Goal: Contribute content: Add original content to the website for others to see

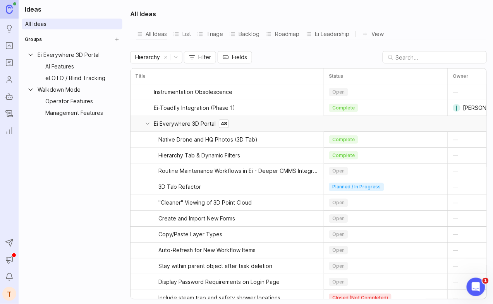
click at [2, 49] on link "Portal" at bounding box center [9, 46] width 14 height 14
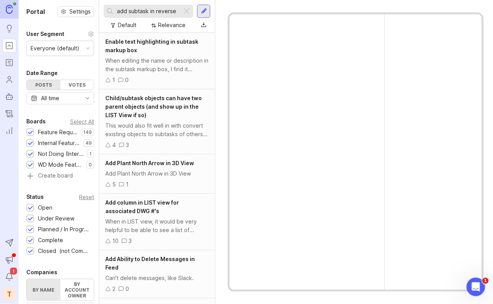
click at [164, 10] on input "add subtask in reverse" at bounding box center [148, 11] width 62 height 9
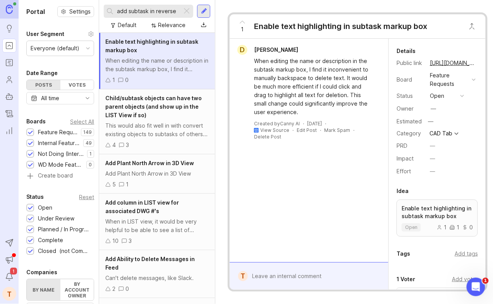
paste input "My Tasks Should Only Show Objects That Meet Criteria"
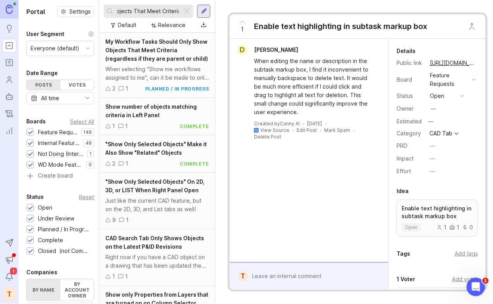
type input "My Tasks Should Only Show Objects That Meet Criteria"
click at [157, 50] on span "My Workflow Tasks Should Only Show Objects That Meet Criteria (regardless if th…" at bounding box center [156, 50] width 103 height 24
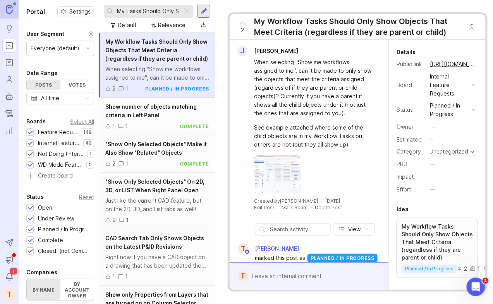
click at [477, 62] on button "copy icon" at bounding box center [482, 64] width 11 height 11
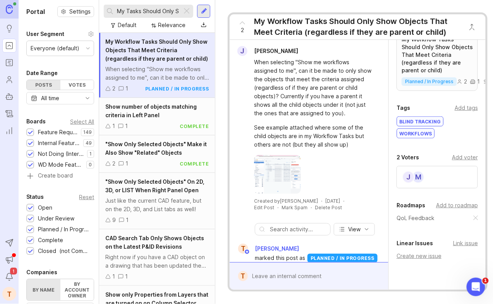
scroll to position [190, 0]
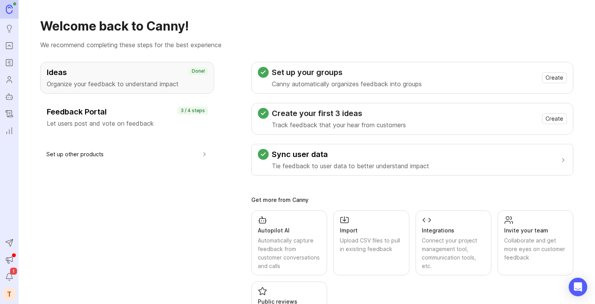
click at [11, 62] on icon "Roadmaps" at bounding box center [9, 62] width 9 height 9
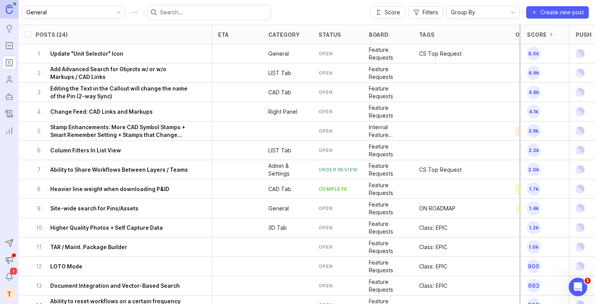
click at [14, 43] on link "Portal" at bounding box center [9, 46] width 14 height 14
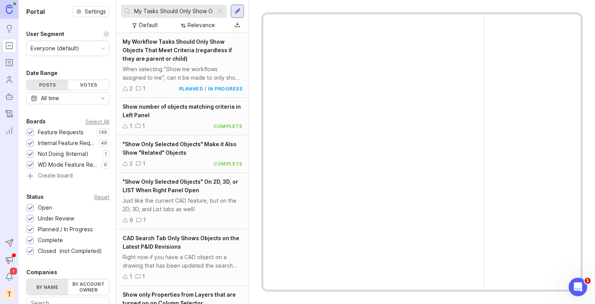
click at [174, 11] on input "My Tasks Should Only Show Objects That Meet Criteria" at bounding box center [173, 11] width 79 height 9
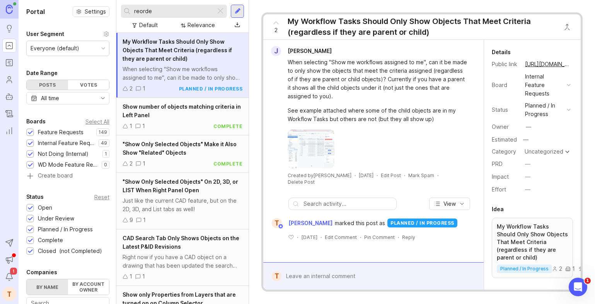
type input "reorder"
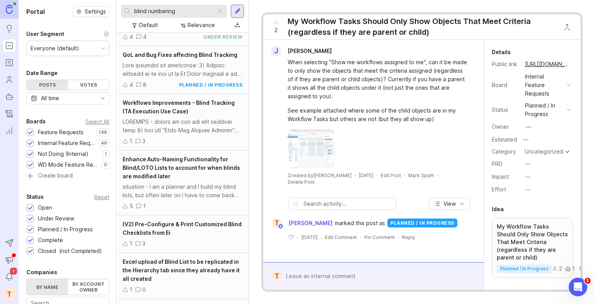
scroll to position [35, 0]
type input "blind numbering"
click at [181, 163] on div "Enhance Auto-Naming Functionality for Blind/LOTO Lists to account for when blin…" at bounding box center [183, 168] width 120 height 26
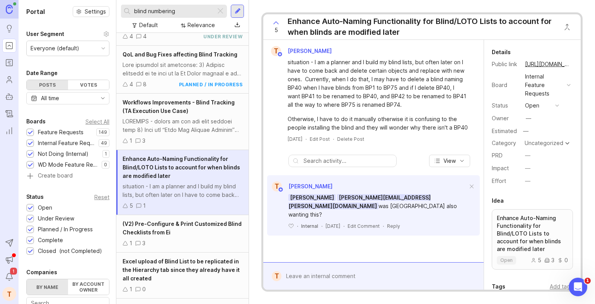
click at [175, 173] on div "Enhance Auto-Naming Functionality for Blind/LOTO Lists to account for when blin…" at bounding box center [183, 168] width 120 height 26
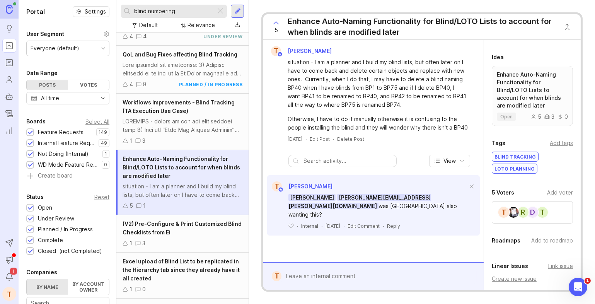
scroll to position [153, 0]
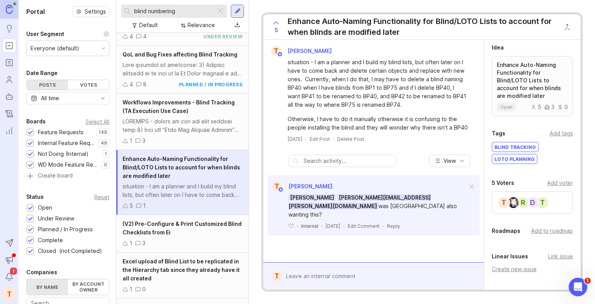
click at [534, 202] on div "d" at bounding box center [533, 203] width 12 height 12
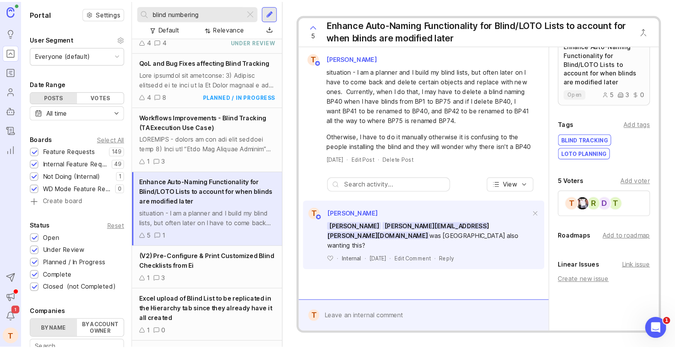
scroll to position [180, 0]
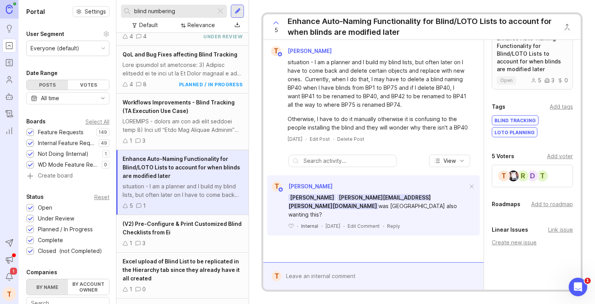
click at [551, 203] on div "Add to roadmap" at bounding box center [553, 204] width 42 height 9
type input "qol"
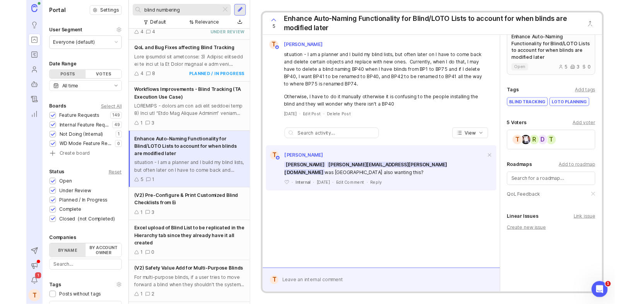
scroll to position [166, 0]
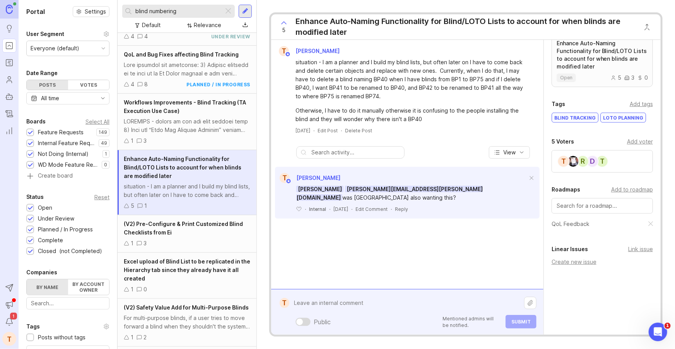
click at [344, 304] on div "Public Mentioned admins will be notified. Submit" at bounding box center [412, 312] width 247 height 33
paste textarea "[URL][DOMAIN_NAME]"
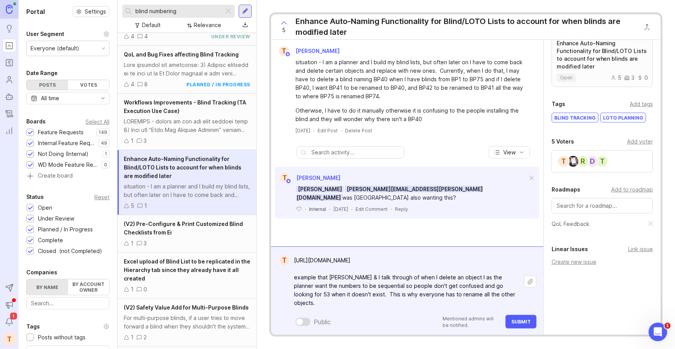
type textarea "[URL][DOMAIN_NAME] example that [PERSON_NAME] & I talk through of when I delete…"
click at [530, 304] on button "Submit" at bounding box center [521, 322] width 31 height 14
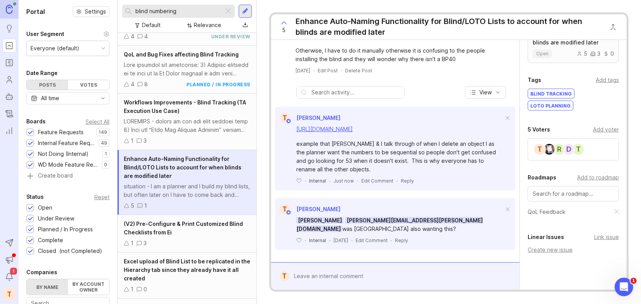
scroll to position [197, 0]
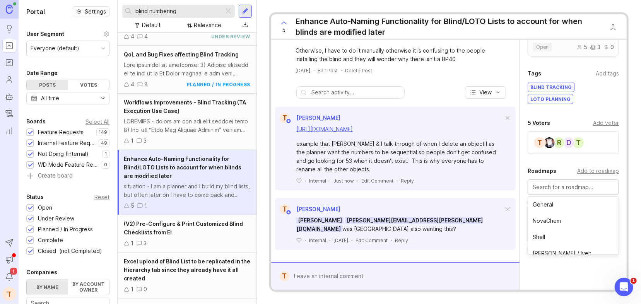
click at [558, 190] on input "text" at bounding box center [573, 187] width 81 height 9
type input "blind"
